Goal: Transaction & Acquisition: Purchase product/service

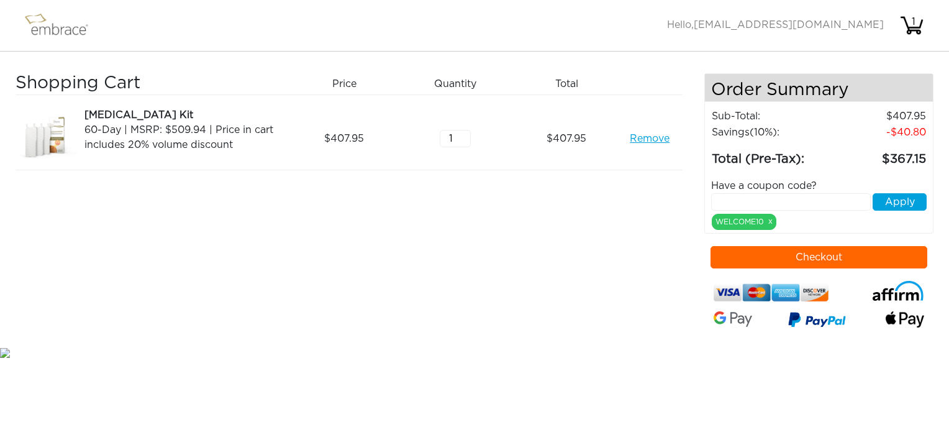
click at [755, 199] on input "text" at bounding box center [791, 201] width 160 height 17
type input "STACKANDSAVE"
click at [908, 199] on button "Apply" at bounding box center [900, 201] width 54 height 17
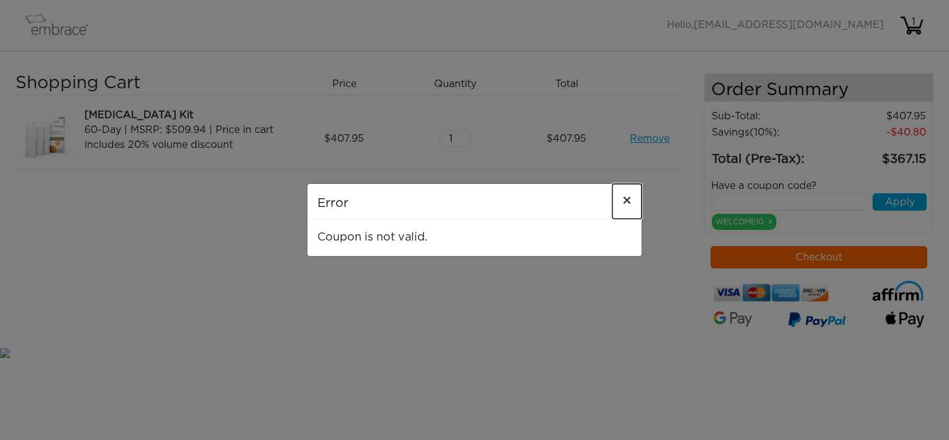
click at [629, 201] on span "×" at bounding box center [626, 201] width 9 height 15
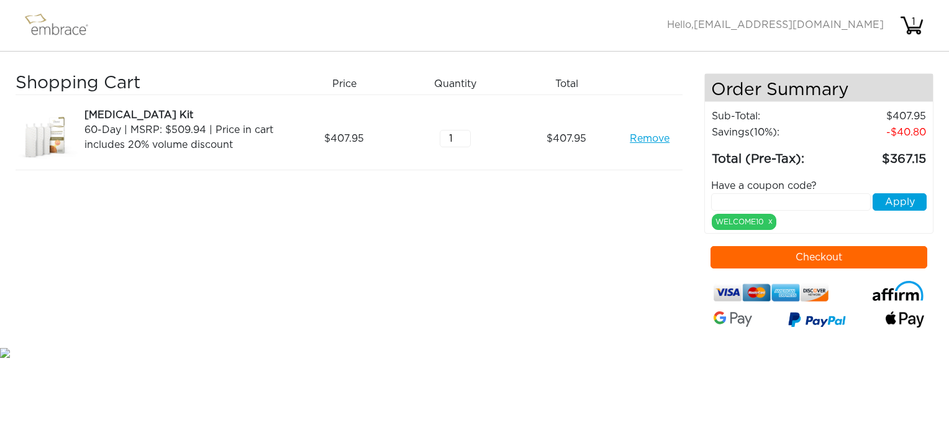
click at [640, 139] on link "Remove" at bounding box center [650, 138] width 40 height 15
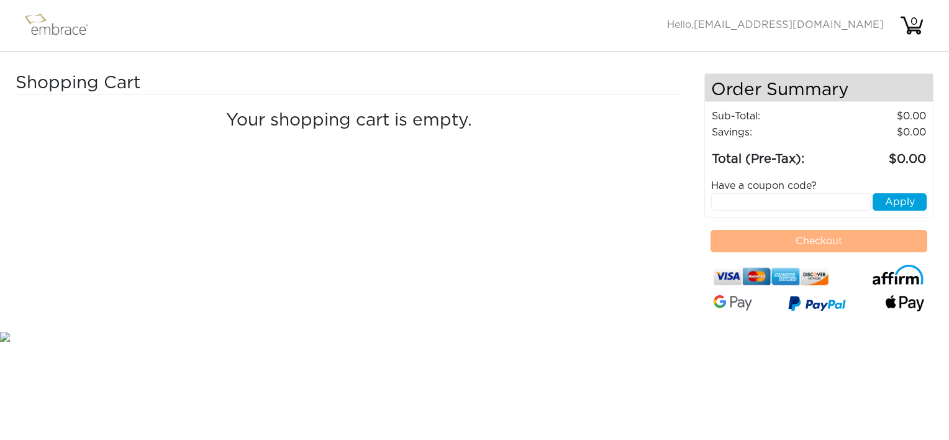
click at [41, 26] on img at bounding box center [62, 25] width 81 height 31
click at [58, 29] on img at bounding box center [62, 25] width 81 height 31
click at [35, 29] on img at bounding box center [62, 25] width 81 height 31
